Goal: Task Accomplishment & Management: Manage account settings

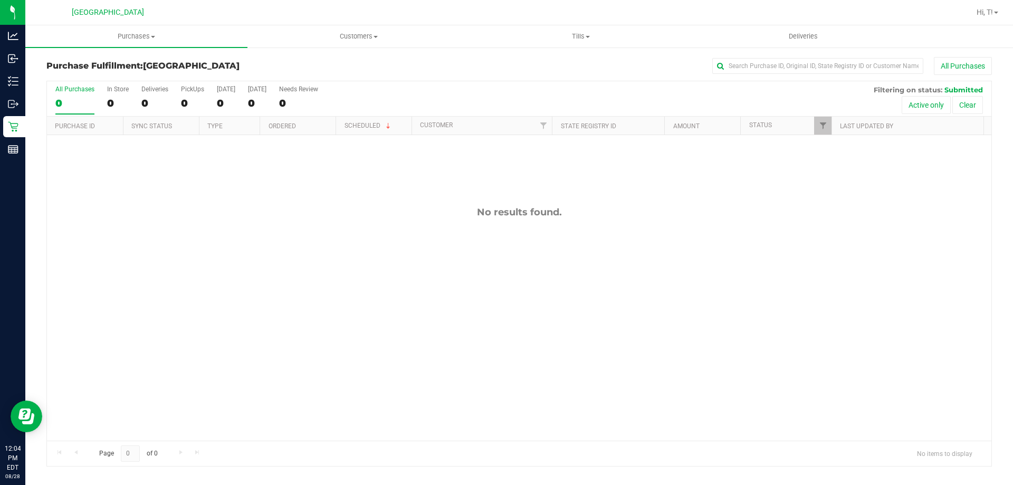
click at [200, 359] on div "No results found." at bounding box center [519, 323] width 944 height 377
drag, startPoint x: 359, startPoint y: 317, endPoint x: 338, endPoint y: 284, distance: 38.5
click at [359, 317] on div "No results found." at bounding box center [519, 323] width 944 height 377
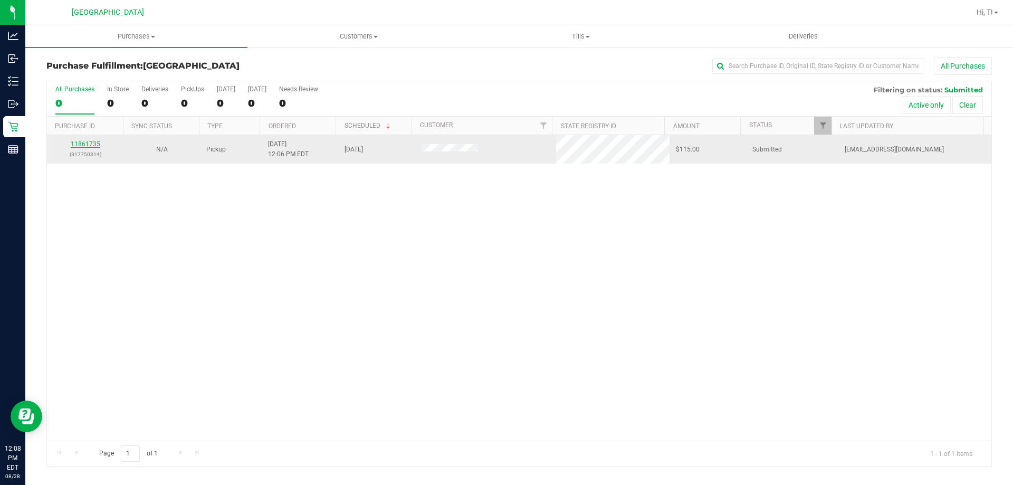
click at [78, 142] on link "11861735" at bounding box center [86, 143] width 30 height 7
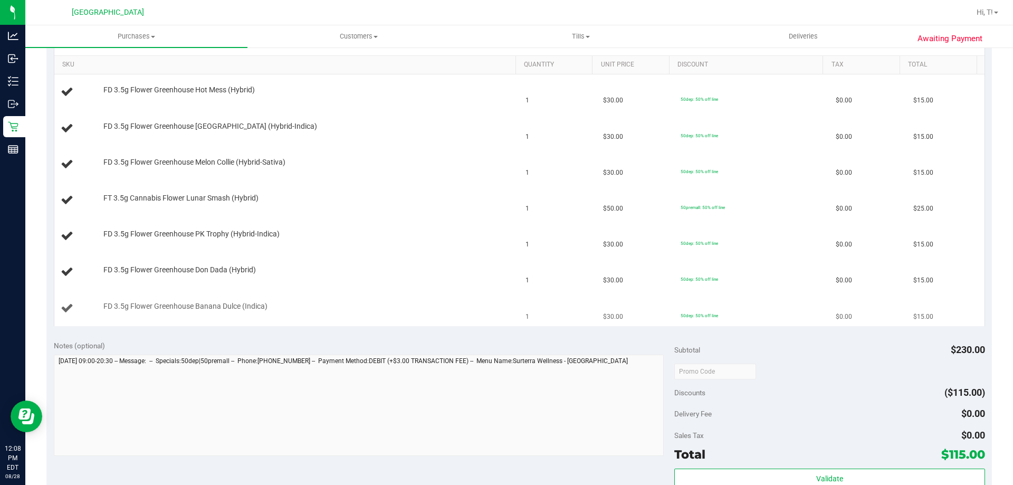
scroll to position [528, 0]
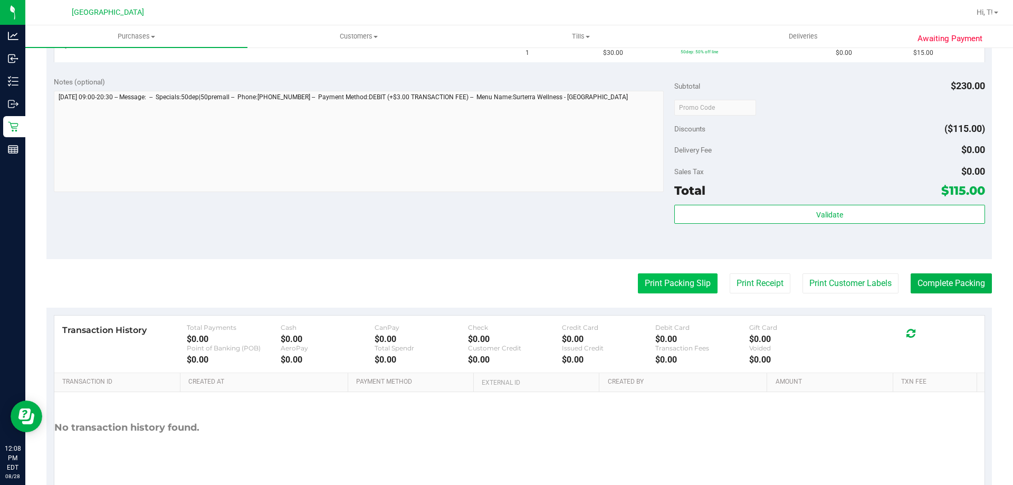
click at [658, 283] on button "Print Packing Slip" at bounding box center [678, 283] width 80 height 20
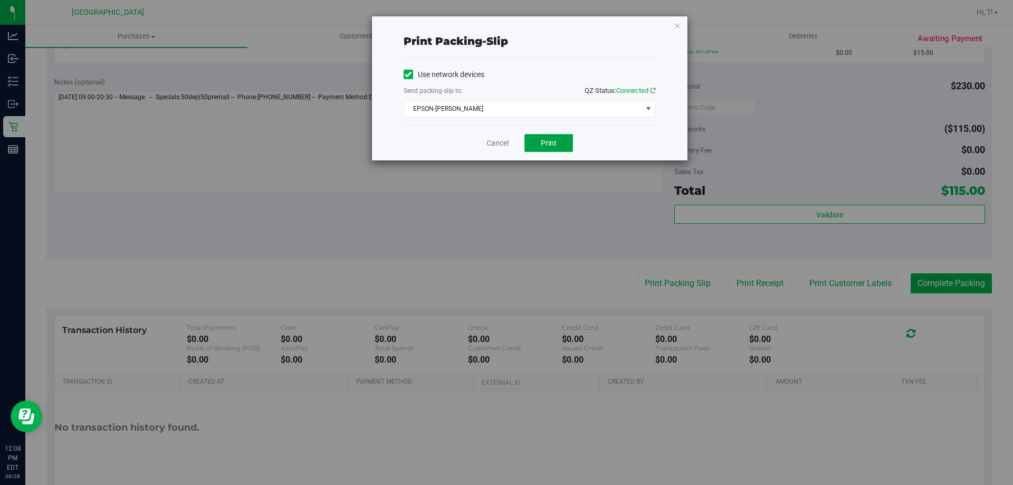
click at [554, 148] on button "Print" at bounding box center [548, 143] width 49 height 18
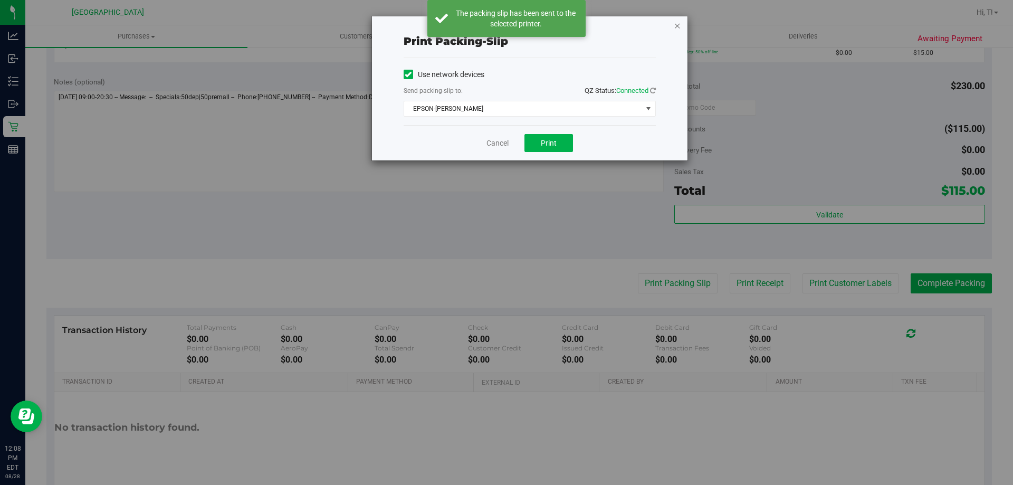
click at [676, 25] on icon "button" at bounding box center [677, 25] width 7 height 13
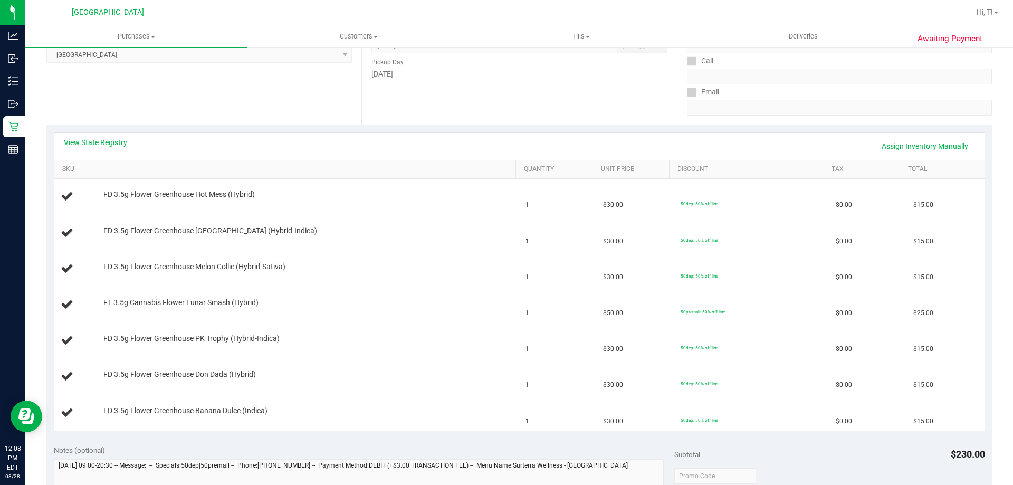
scroll to position [158, 0]
click at [89, 143] on link "View State Registry" at bounding box center [95, 143] width 63 height 11
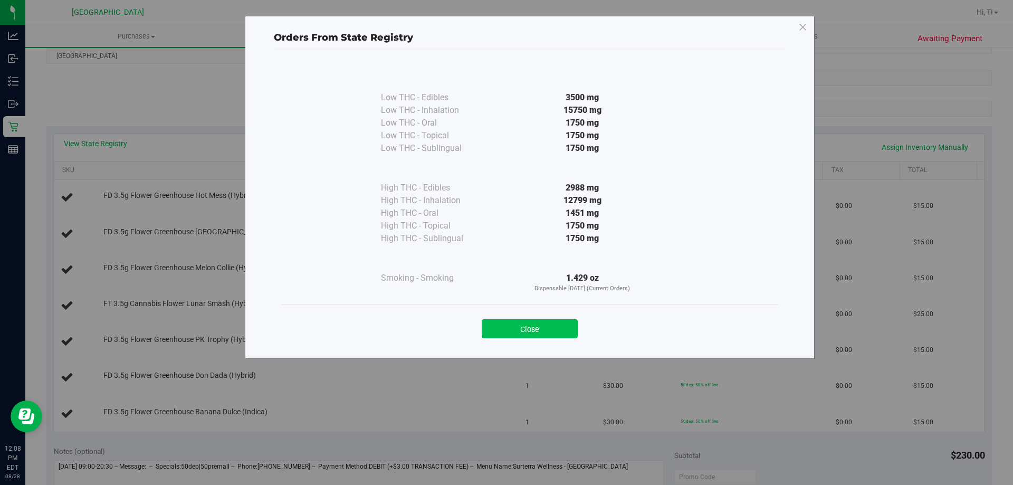
click at [537, 335] on button "Close" at bounding box center [530, 328] width 96 height 19
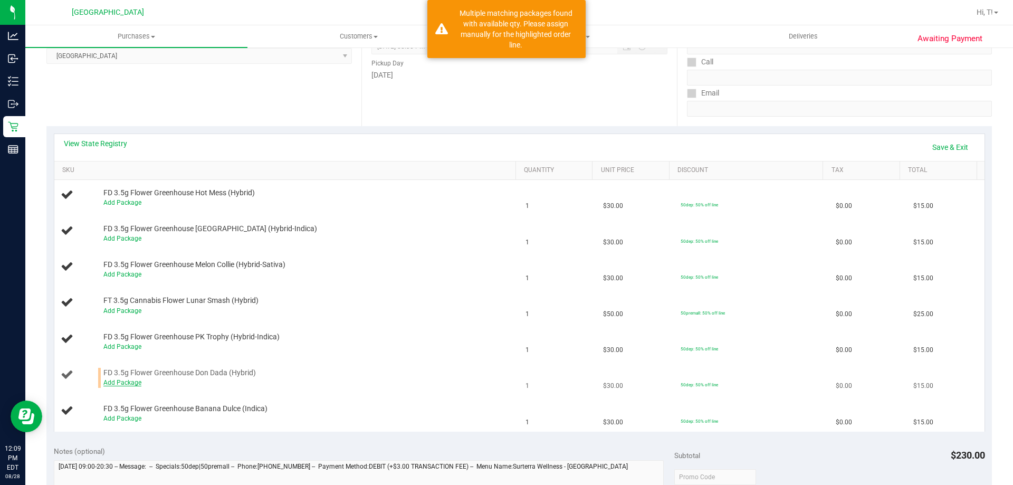
click at [130, 380] on link "Add Package" at bounding box center [122, 382] width 38 height 7
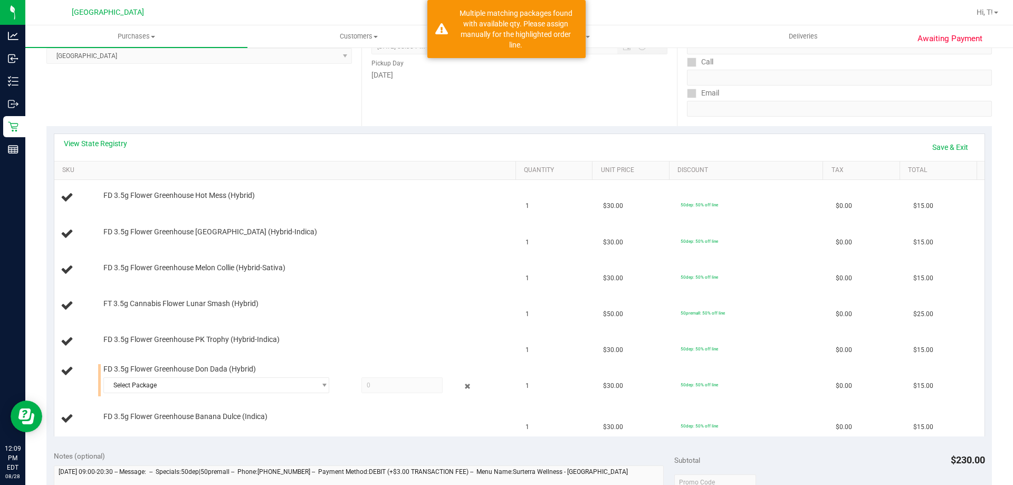
click at [330, 387] on div "Select Package 0490776829069775 3117115798557914" at bounding box center [221, 385] width 237 height 16
click at [315, 389] on span "select" at bounding box center [321, 385] width 13 height 15
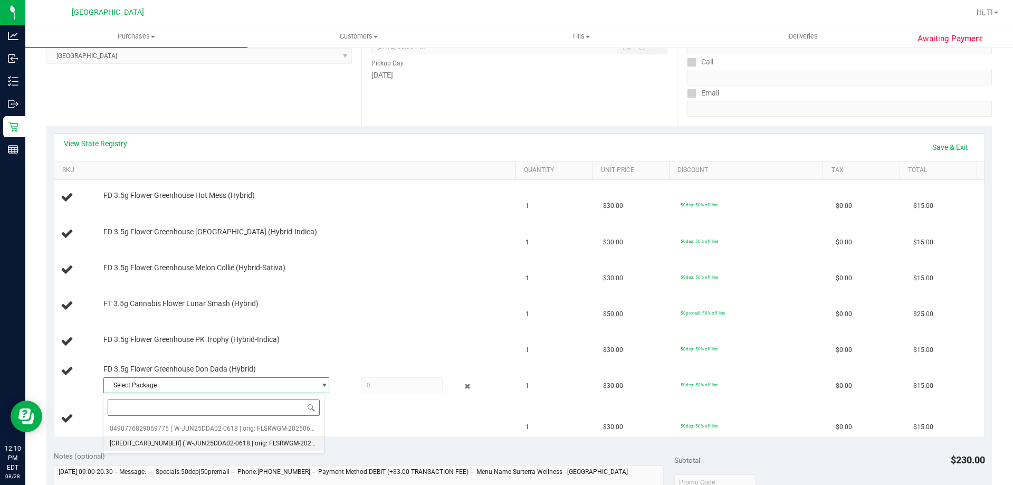
click at [292, 438] on li "3117115798557914 ( W-JUN25DDA02-0618 | orig: FLSRWGM-20250623-3281 )" at bounding box center [213, 443] width 221 height 15
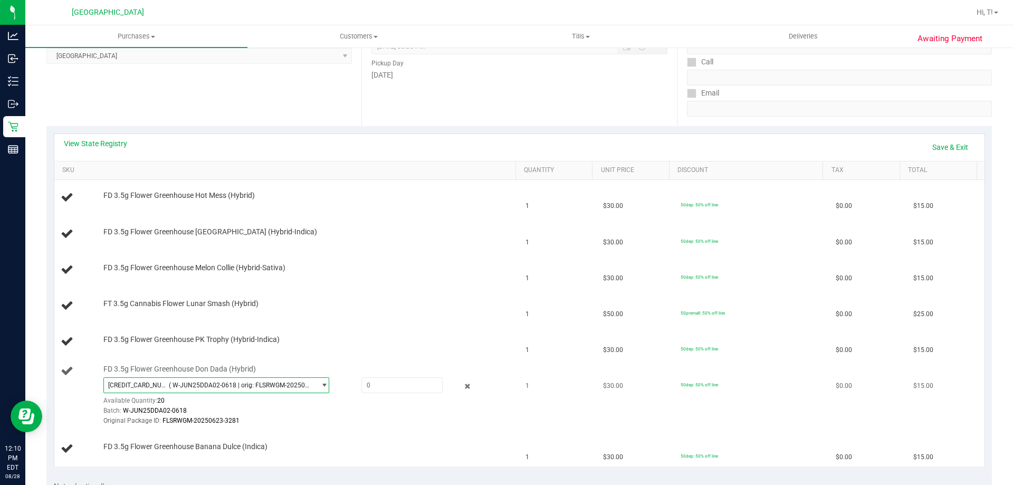
click at [287, 385] on span "( W-JUN25DDA02-0618 | orig: FLSRWGM-20250623-3281 )" at bounding box center [240, 384] width 142 height 7
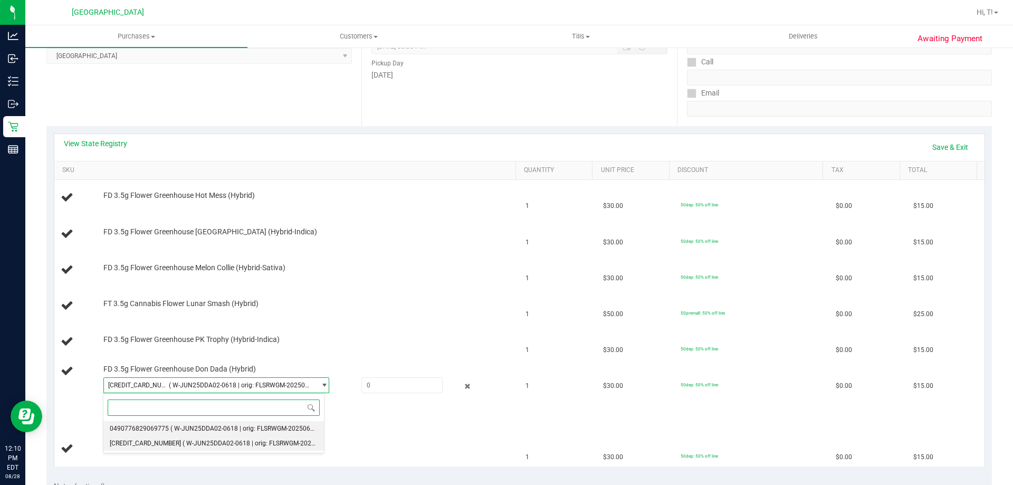
click at [267, 433] on li "0490776829069775 ( W-JUN25DDA02-0618 | orig: FLSRWGM-20250623-3303 )" at bounding box center [213, 428] width 221 height 15
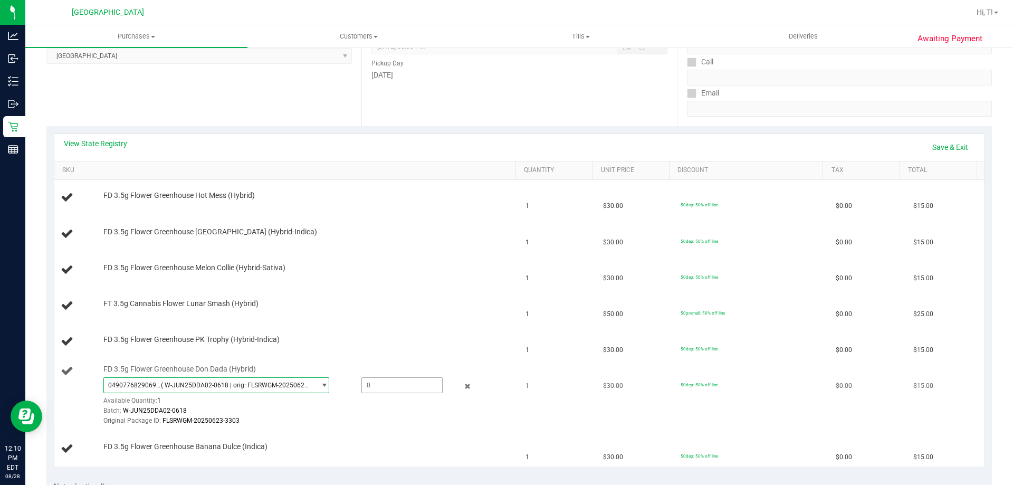
click at [388, 387] on span at bounding box center [401, 385] width 81 height 16
type input "1"
type input "1.0000"
click at [945, 149] on link "Save & Exit" at bounding box center [950, 147] width 50 height 18
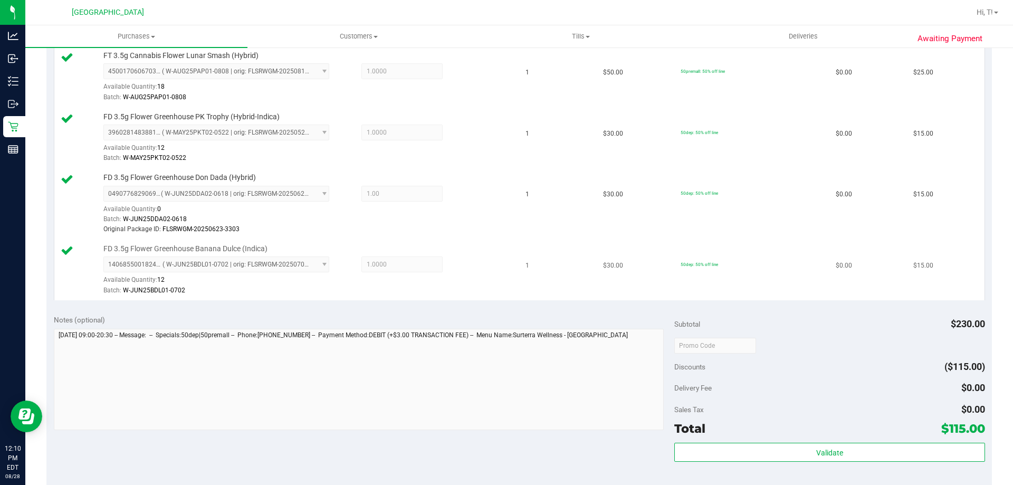
scroll to position [528, 0]
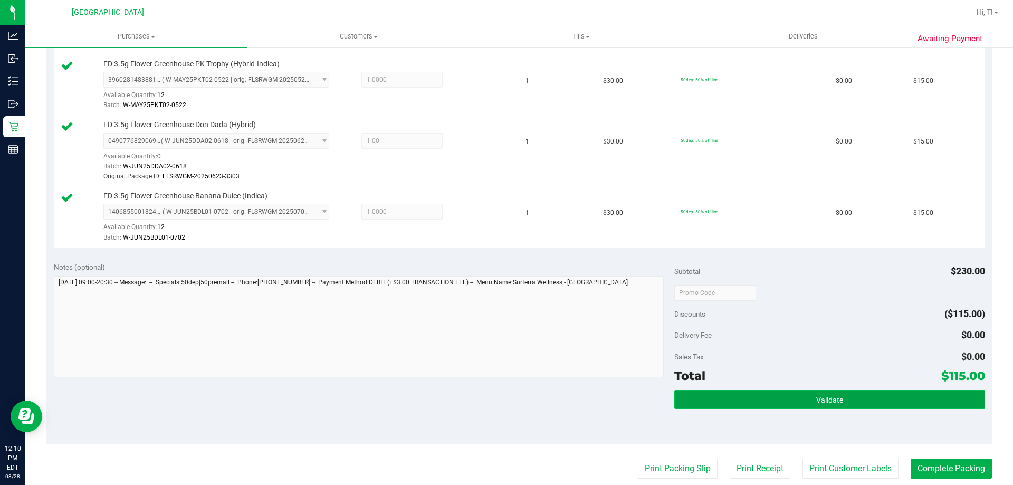
click at [809, 401] on button "Validate" at bounding box center [829, 399] width 310 height 19
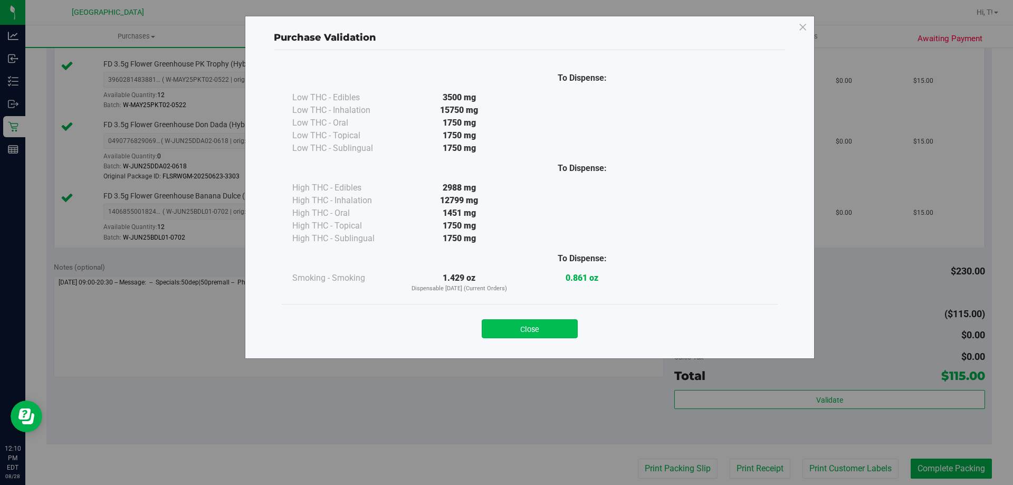
click at [541, 329] on button "Close" at bounding box center [530, 328] width 96 height 19
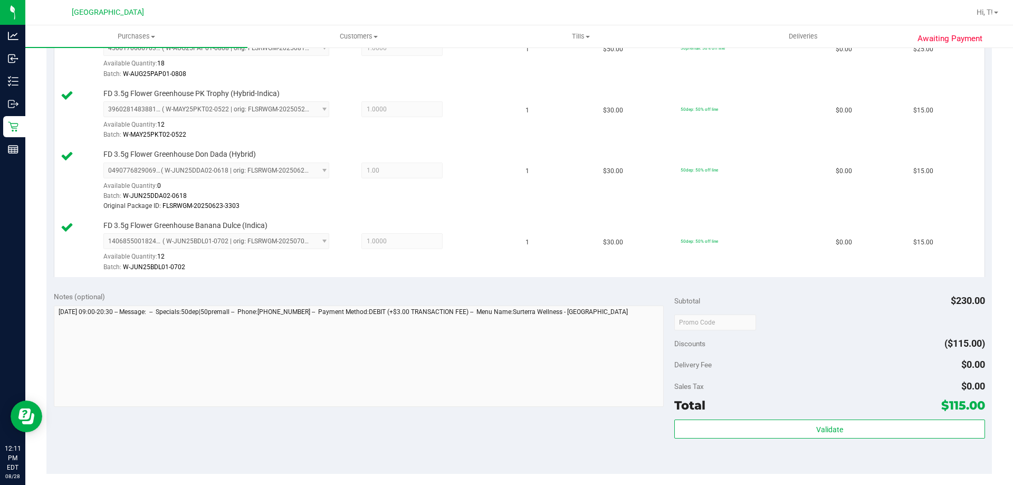
scroll to position [580, 0]
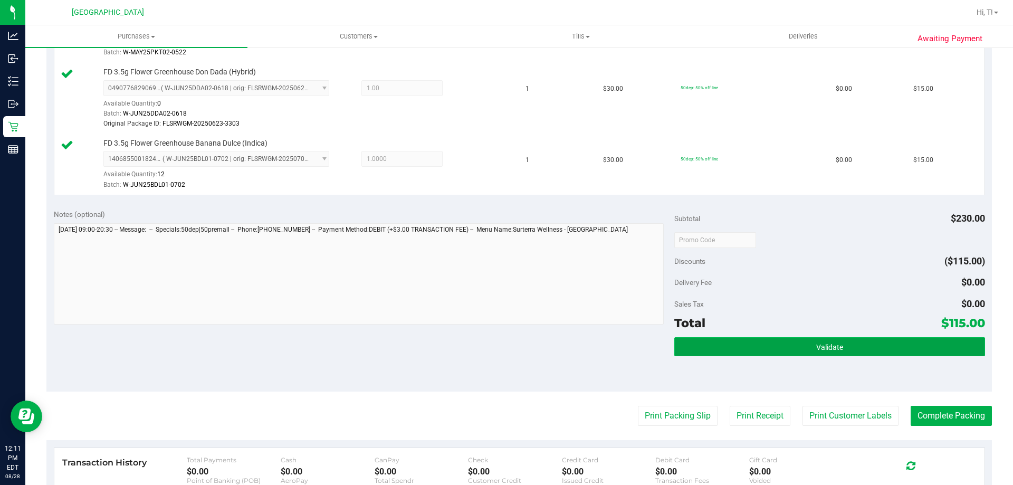
click at [828, 337] on button "Validate" at bounding box center [829, 346] width 310 height 19
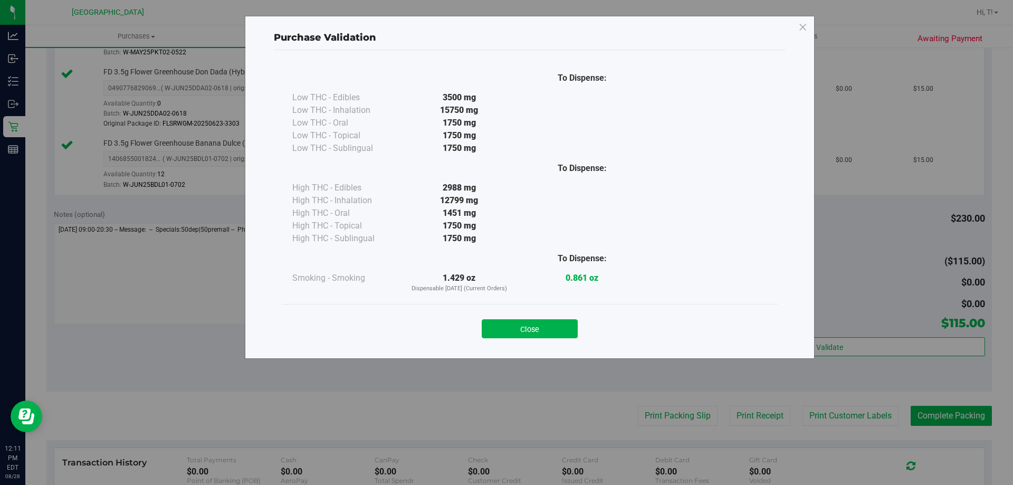
click at [542, 338] on div "Close" at bounding box center [530, 325] width 496 height 43
click at [527, 328] on button "Close" at bounding box center [530, 328] width 96 height 19
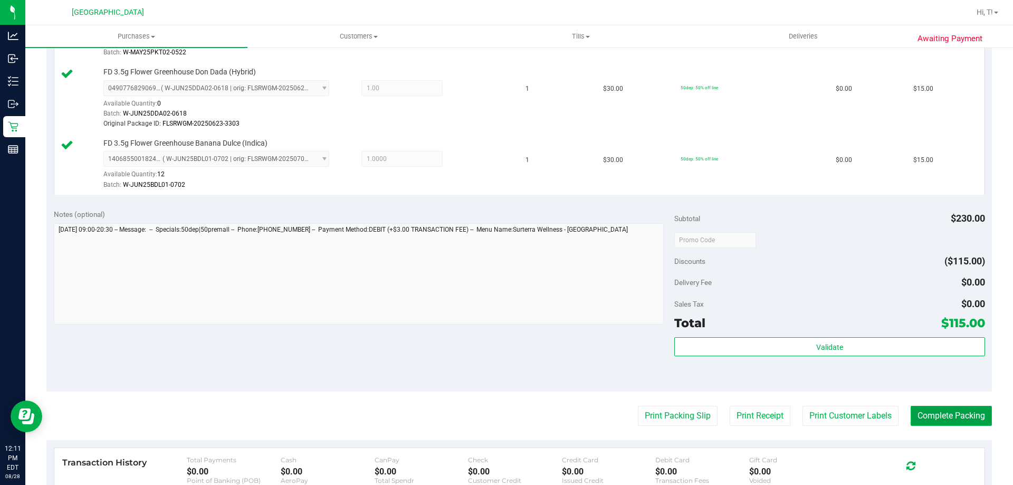
click at [936, 413] on button "Complete Packing" at bounding box center [951, 416] width 81 height 20
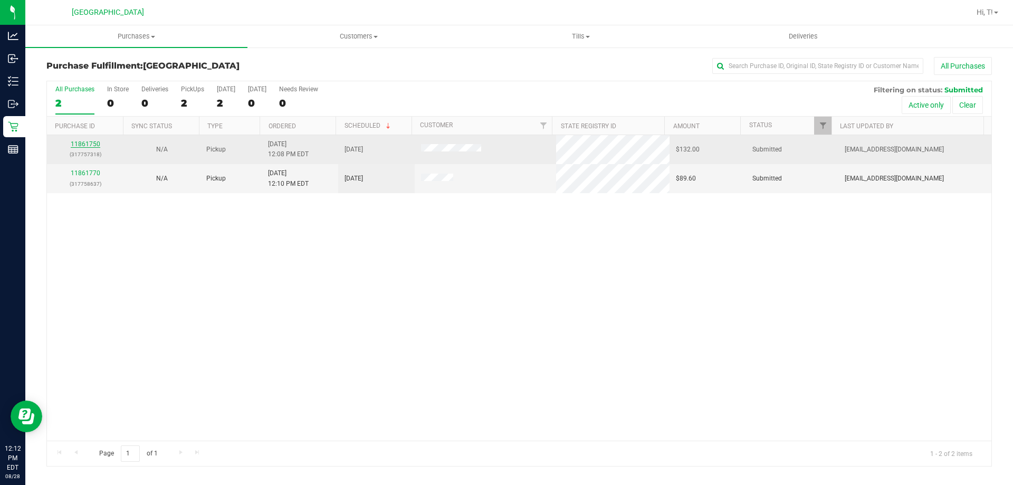
click at [92, 146] on link "11861750" at bounding box center [86, 143] width 30 height 7
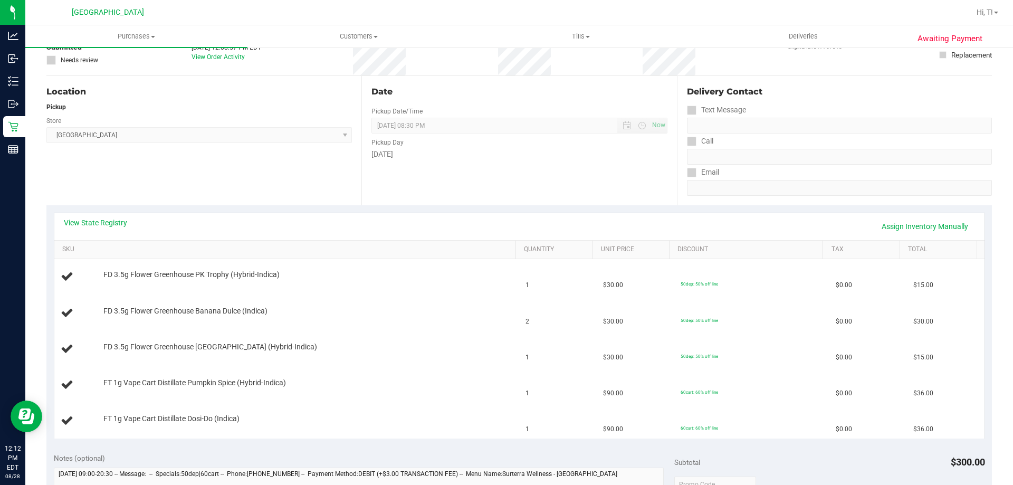
scroll to position [264, 0]
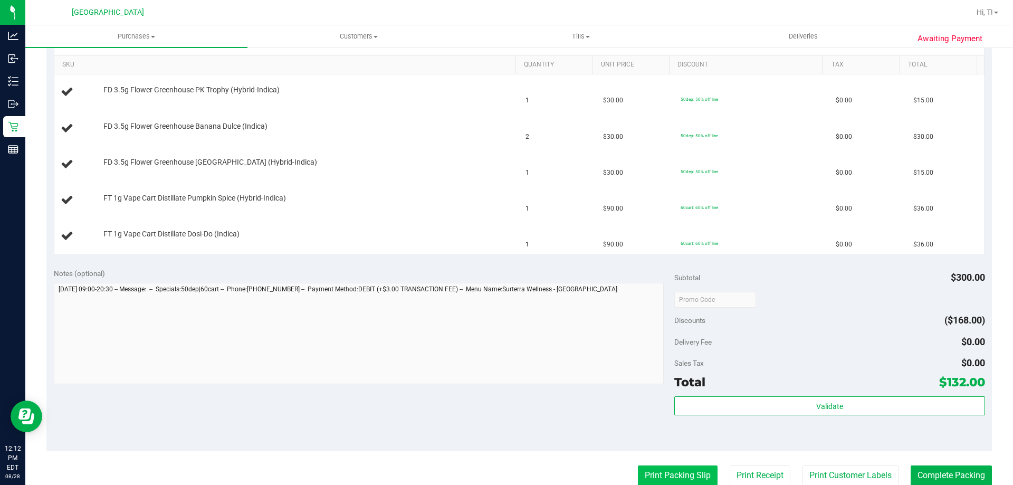
click at [653, 472] on button "Print Packing Slip" at bounding box center [678, 475] width 80 height 20
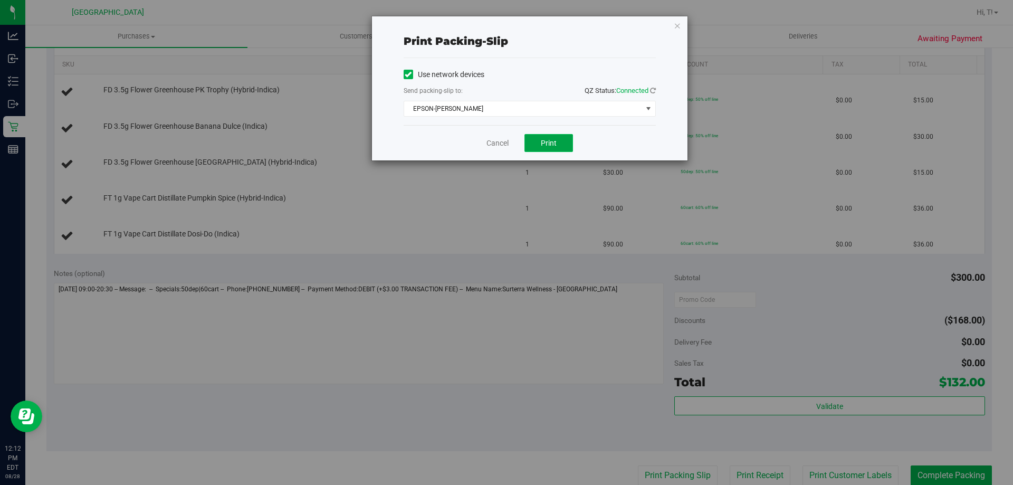
click at [549, 144] on span "Print" at bounding box center [549, 143] width 16 height 8
click at [492, 145] on link "Cancel" at bounding box center [497, 143] width 22 height 11
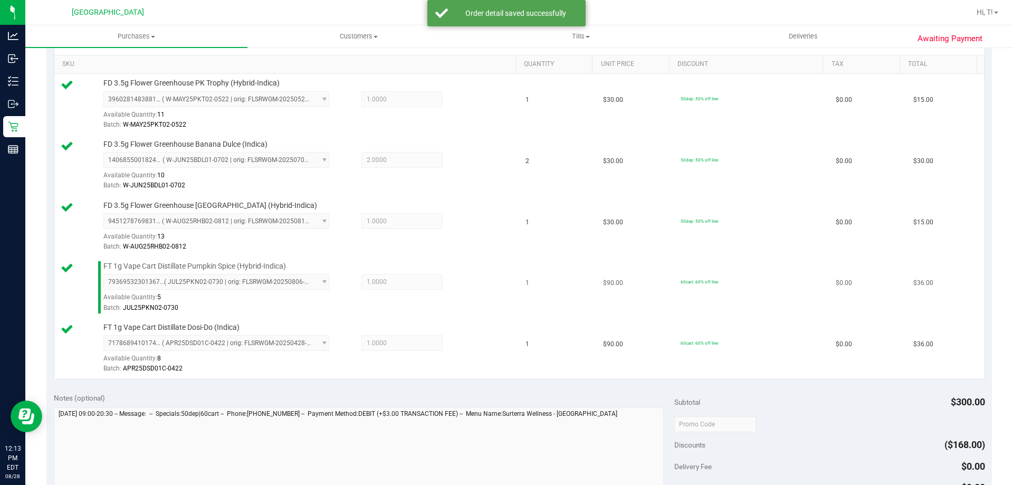
scroll to position [370, 0]
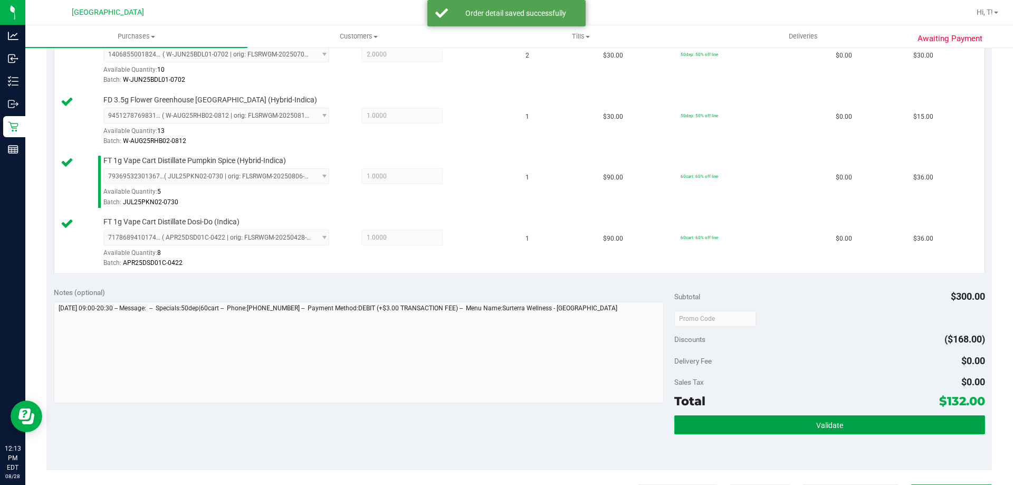
click at [805, 426] on button "Validate" at bounding box center [829, 424] width 310 height 19
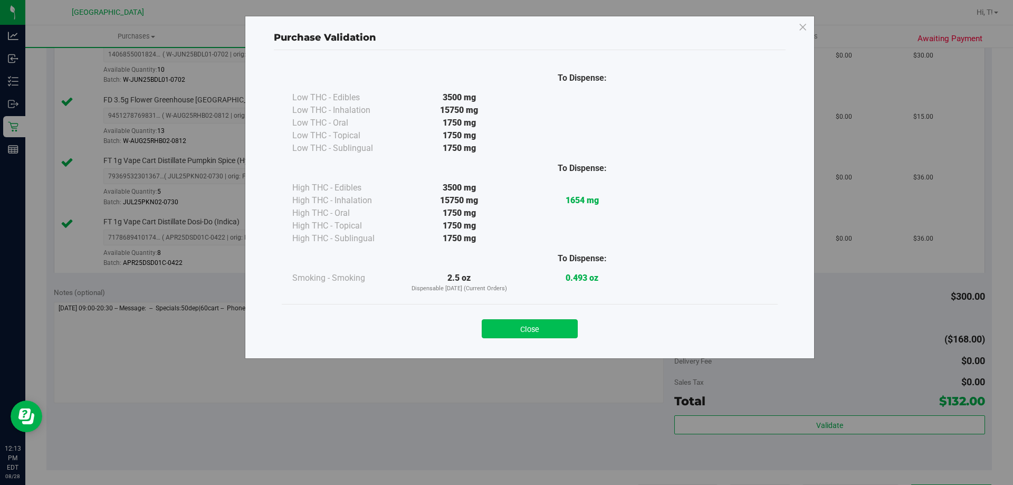
click at [528, 326] on button "Close" at bounding box center [530, 328] width 96 height 19
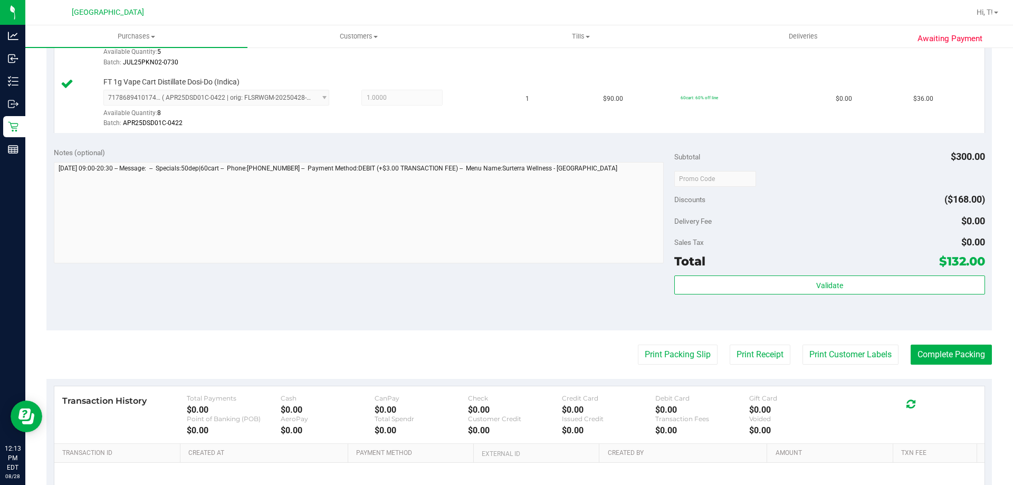
scroll to position [528, 0]
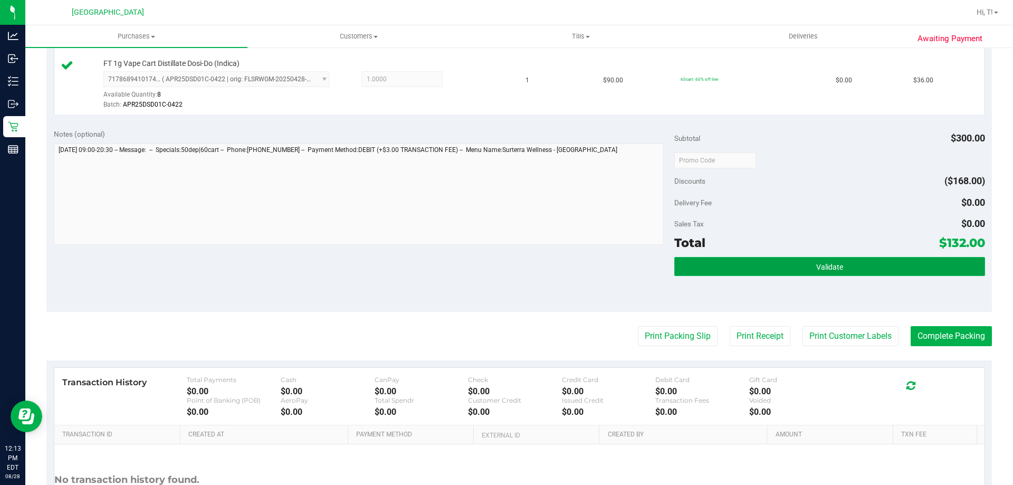
click at [853, 263] on button "Validate" at bounding box center [829, 266] width 310 height 19
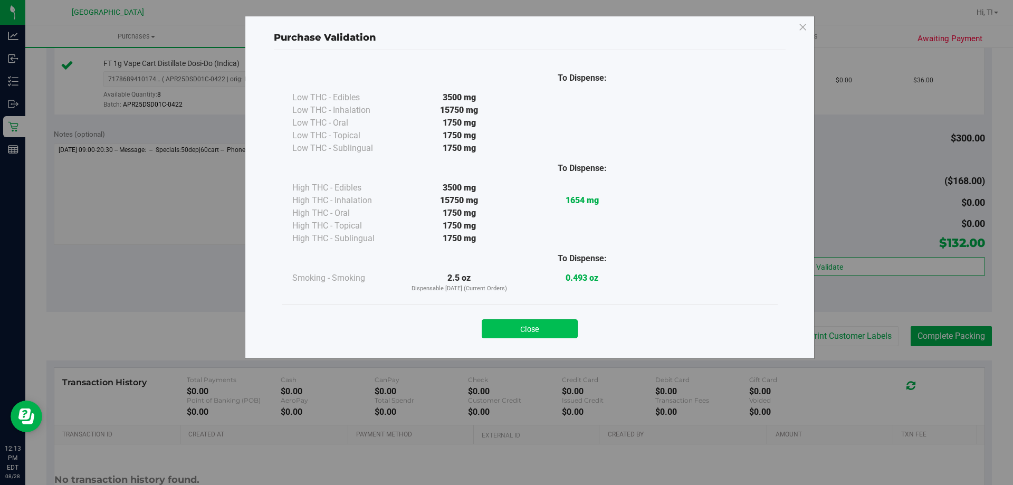
click at [532, 329] on button "Close" at bounding box center [530, 328] width 96 height 19
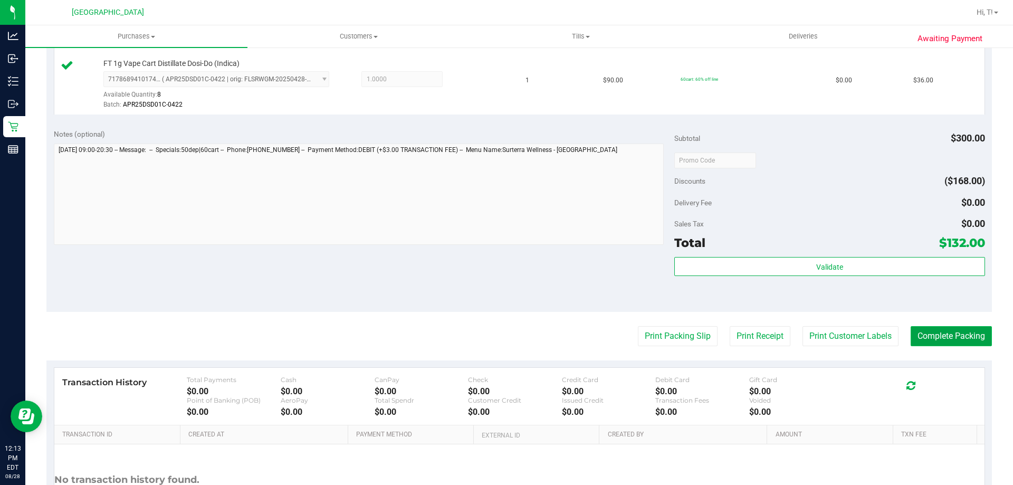
click at [967, 336] on button "Complete Packing" at bounding box center [951, 336] width 81 height 20
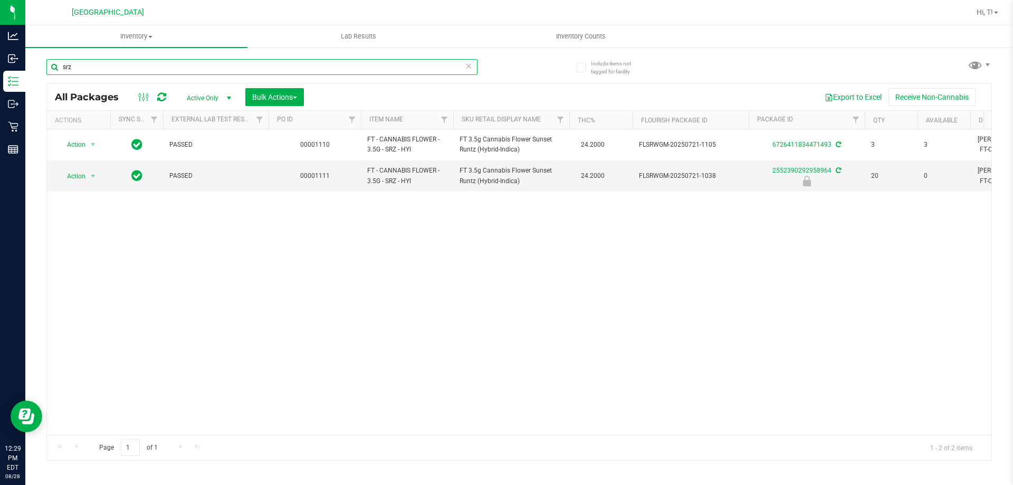
drag, startPoint x: 82, startPoint y: 73, endPoint x: 35, endPoint y: 73, distance: 47.0
click at [35, 73] on div "Include items not tagged for facility srz All Packages Active Only Active Only …" at bounding box center [519, 207] width 988 height 322
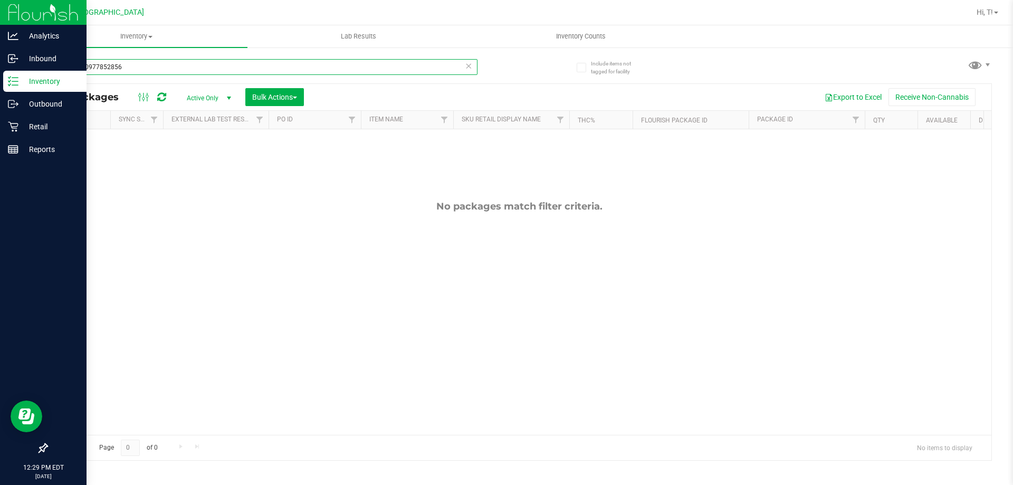
drag, startPoint x: 130, startPoint y: 69, endPoint x: 20, endPoint y: 71, distance: 109.8
click at [20, 71] on div "Analytics Inbound Inventory Outbound Retail Reports 12:29 PM EDT [DATE] 08/28 […" at bounding box center [506, 242] width 1013 height 485
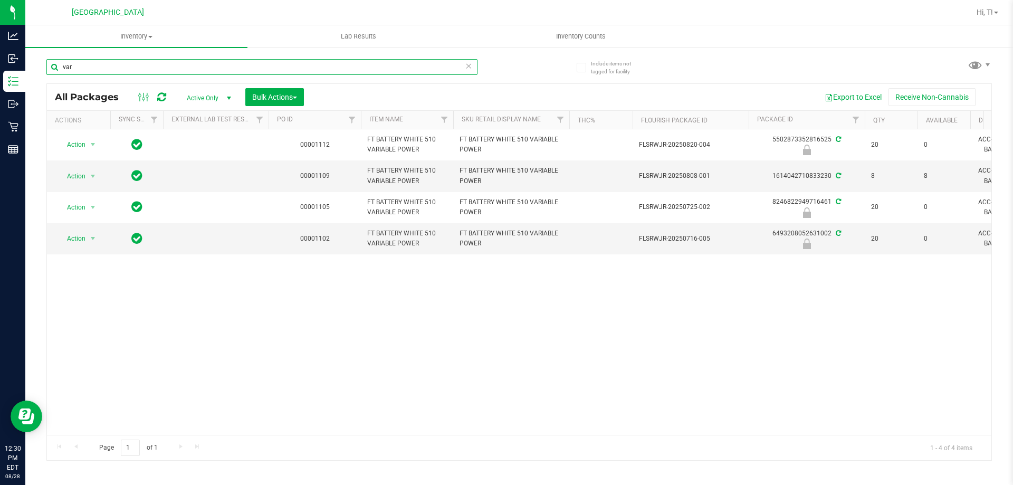
drag, startPoint x: 83, startPoint y: 62, endPoint x: 42, endPoint y: 66, distance: 41.4
click at [42, 66] on div "Include items not tagged for facility var All Packages Active Only Active Only …" at bounding box center [519, 207] width 988 height 322
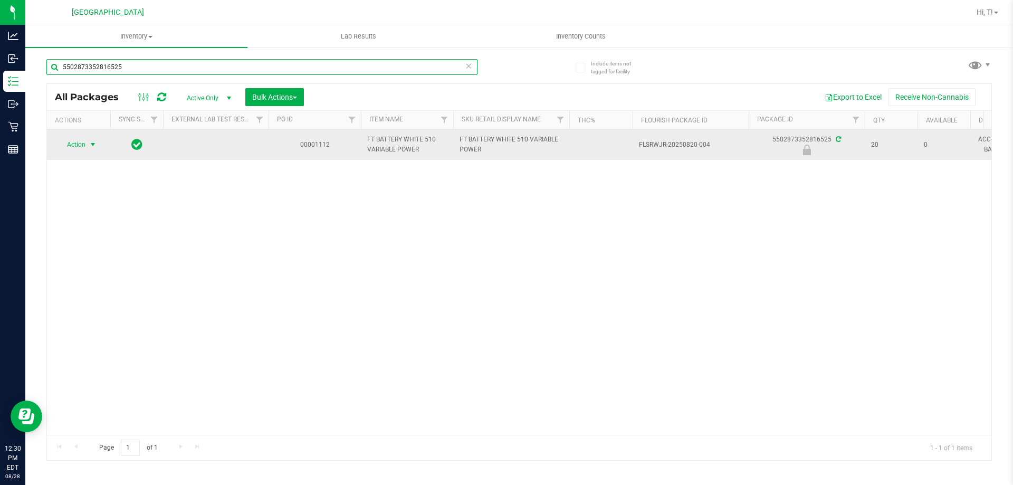
type input "5502873352816525"
click at [93, 144] on span "select" at bounding box center [93, 144] width 8 height 8
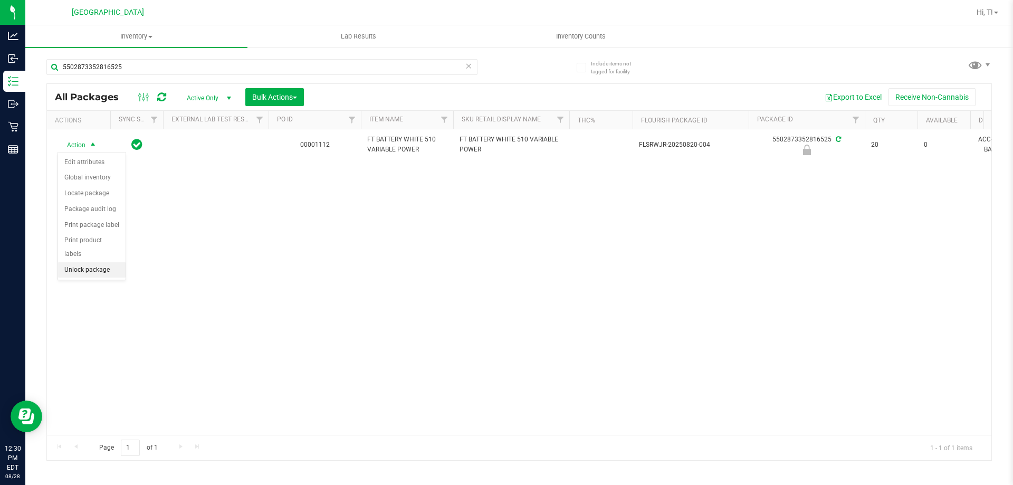
click at [87, 262] on li "Unlock package" at bounding box center [92, 270] width 68 height 16
